Goal: Check status: Check status

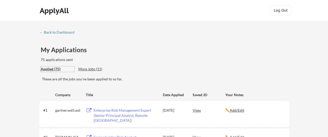
click at [48, 69] on div "Applied (75)" at bounding box center [58, 69] width 34 height 5
click at [47, 69] on div "Applied (75)" at bounding box center [58, 69] width 34 height 5
click at [42, 32] on div "← Back to Dashboard" at bounding box center [58, 33] width 39 height 4
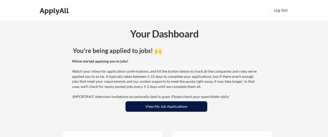
click at [164, 108] on button "View My Job Applications" at bounding box center [166, 107] width 82 height 10
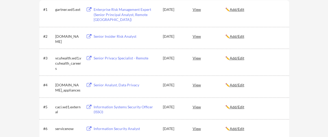
scroll to position [196, 0]
